Goal: Transaction & Acquisition: Subscribe to service/newsletter

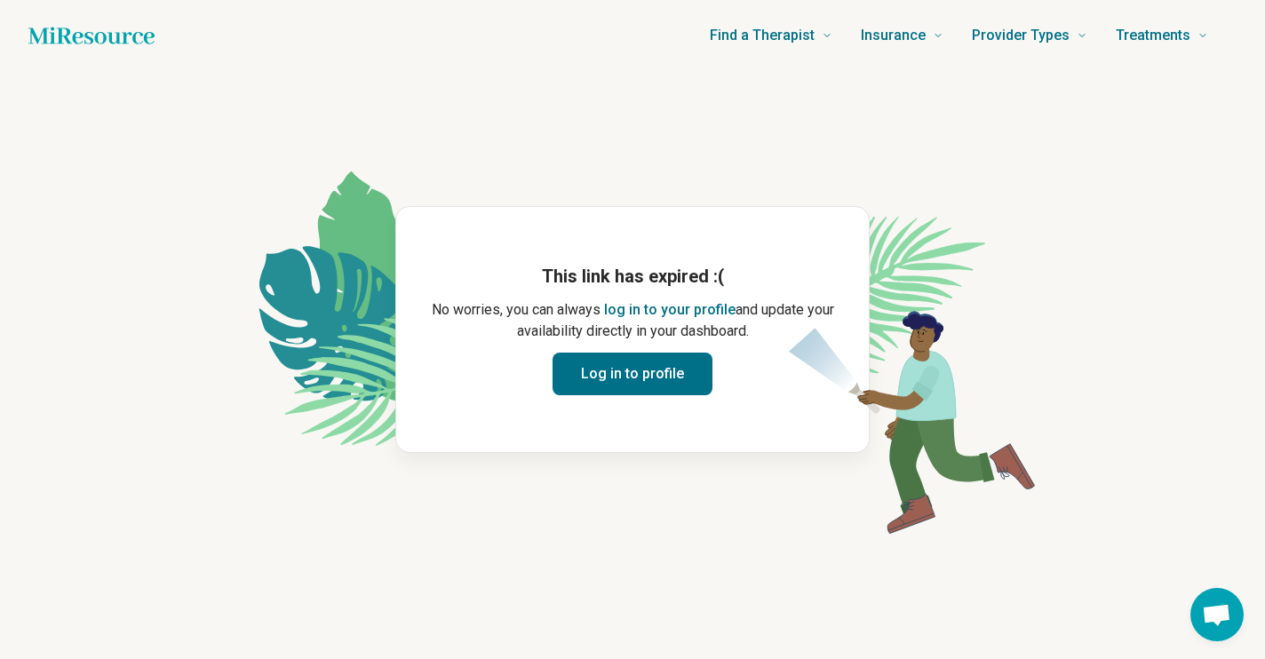
click at [625, 376] on button "Log in to profile" at bounding box center [633, 374] width 160 height 43
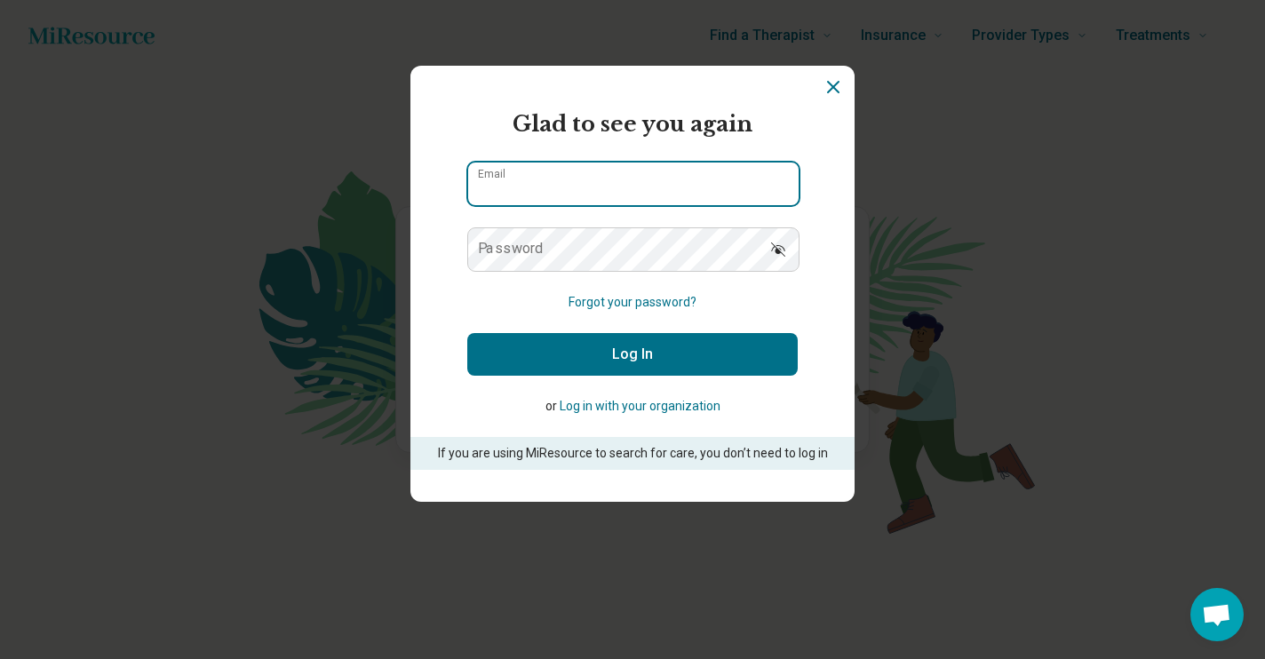
type input "**********"
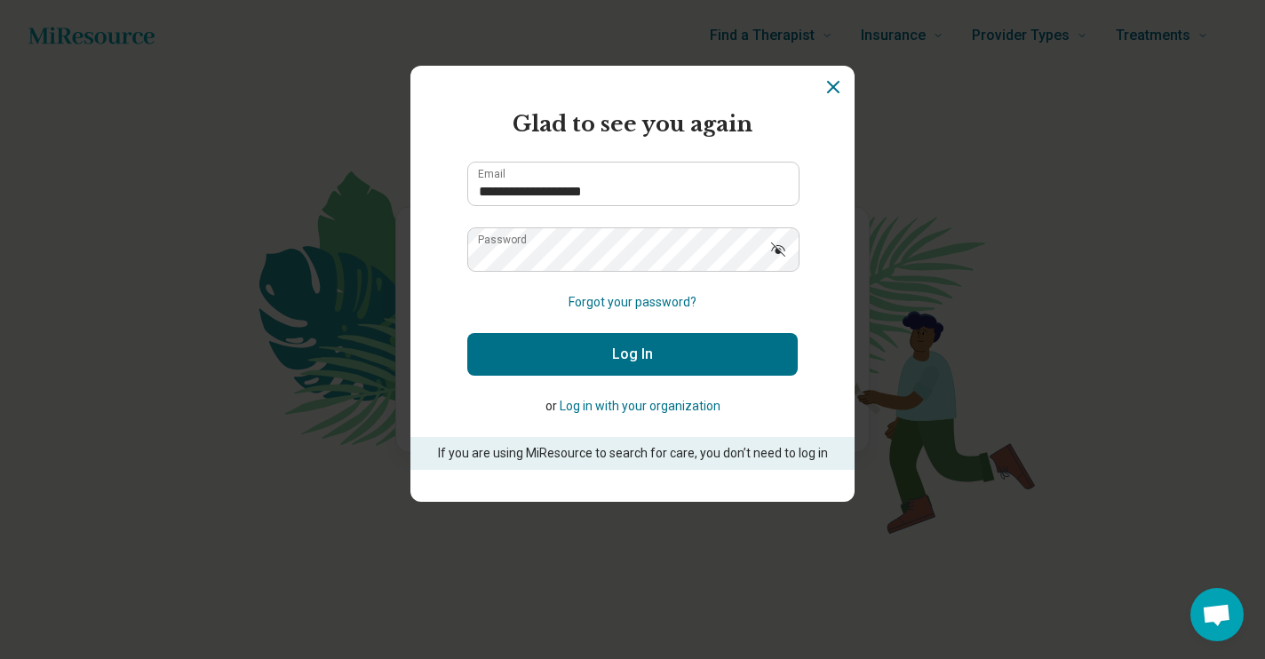
click at [671, 352] on button "Log In" at bounding box center [632, 354] width 331 height 43
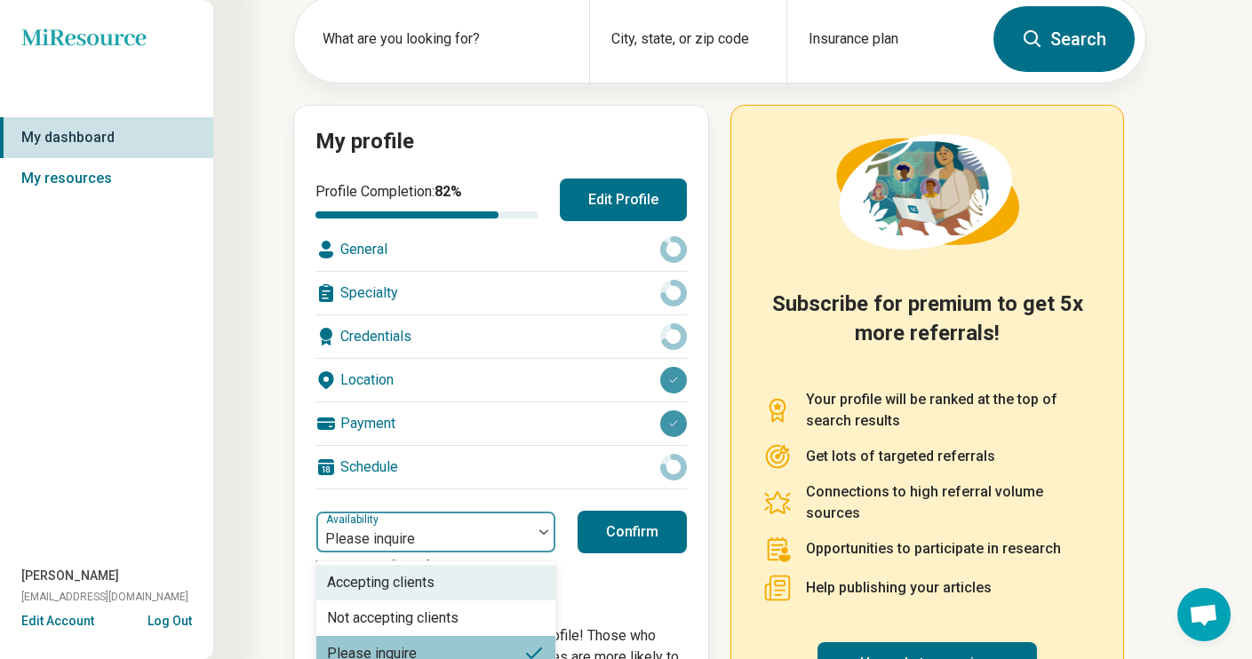
click at [541, 554] on div "Accepting clients, 1 of 3. 3 results available. Use Up and Down to choose optio…" at bounding box center [435, 532] width 241 height 43
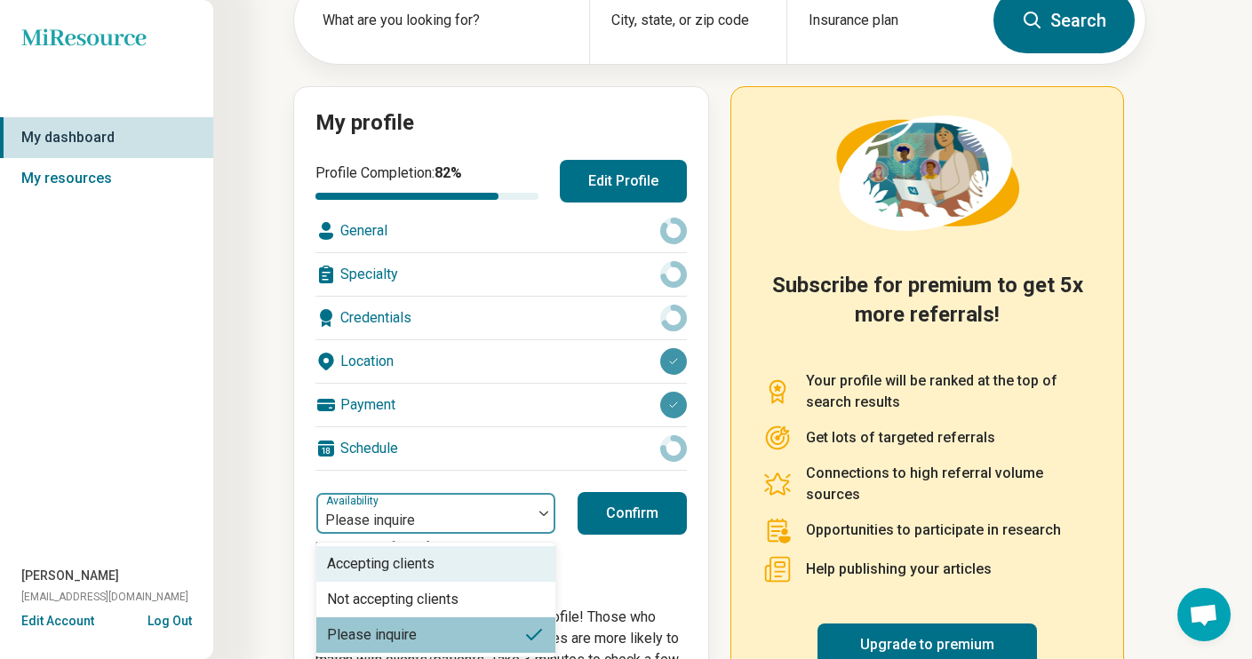
scroll to position [125, 0]
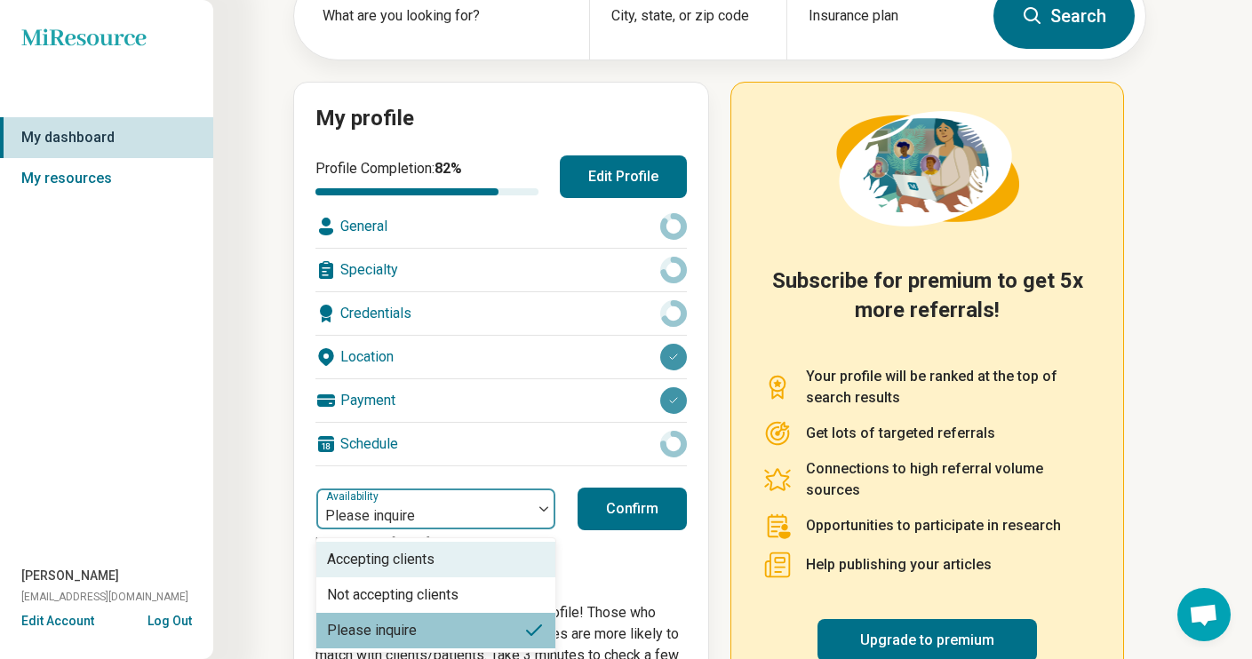
click at [481, 557] on div "Accepting clients" at bounding box center [435, 560] width 239 height 36
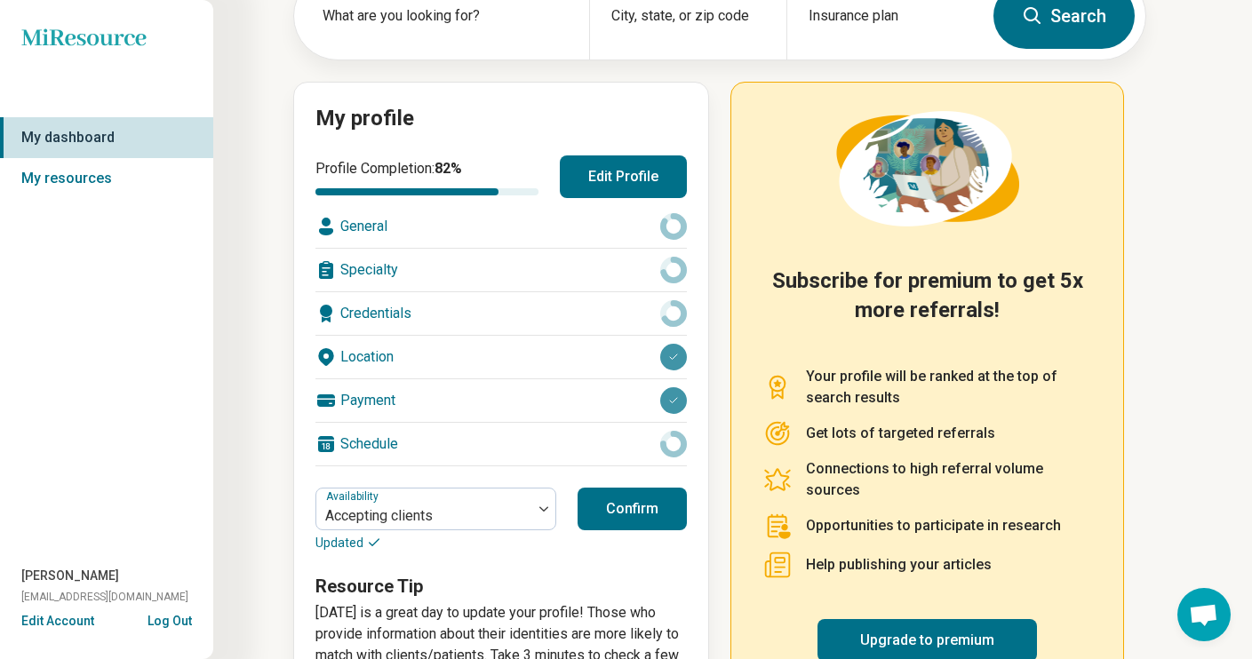
click at [644, 506] on button "Confirm" at bounding box center [632, 509] width 109 height 43
click at [918, 635] on link "Upgrade to premium" at bounding box center [927, 640] width 219 height 43
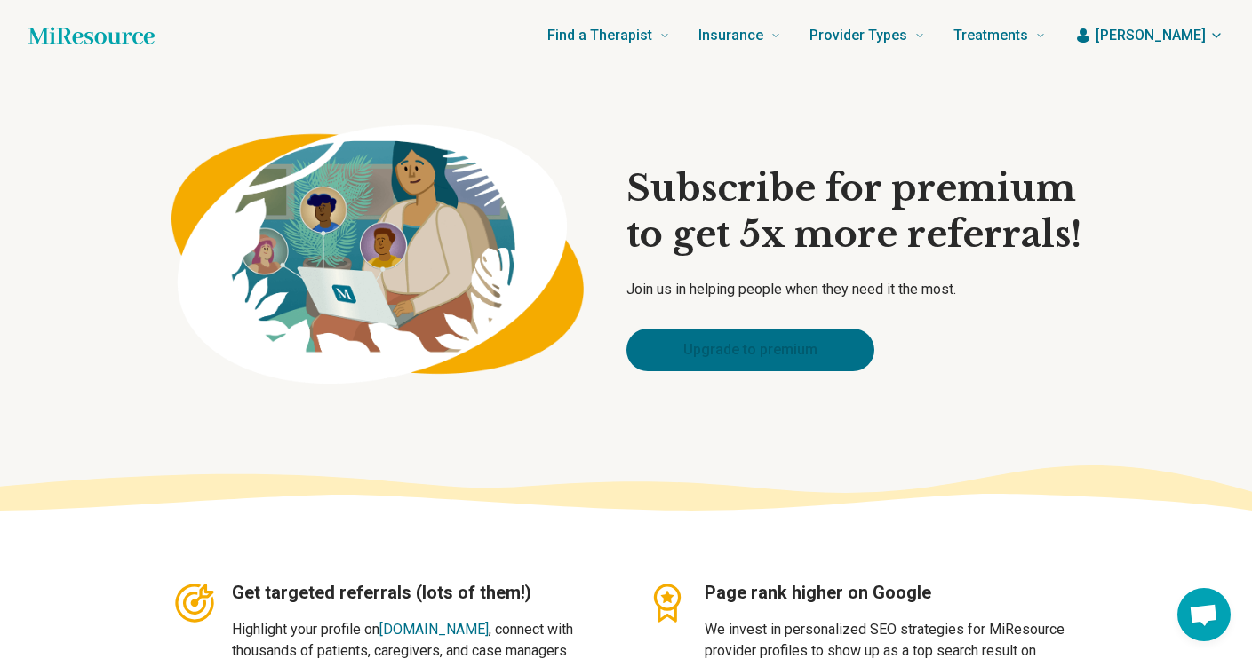
click at [750, 350] on link "Upgrade to premium" at bounding box center [750, 350] width 248 height 43
